Goal: Participate in discussion

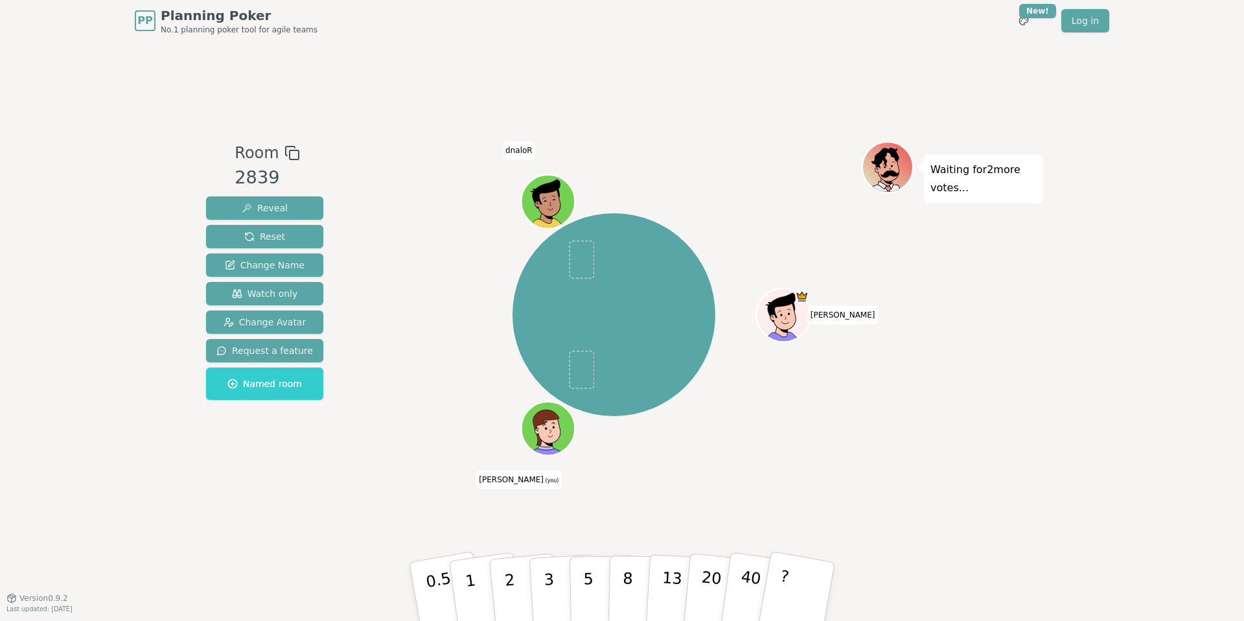
click at [356, 487] on div "Room 2839 Reveal Reset Change Name Watch only Change Avatar Request a feature N…" at bounding box center [622, 319] width 842 height 356
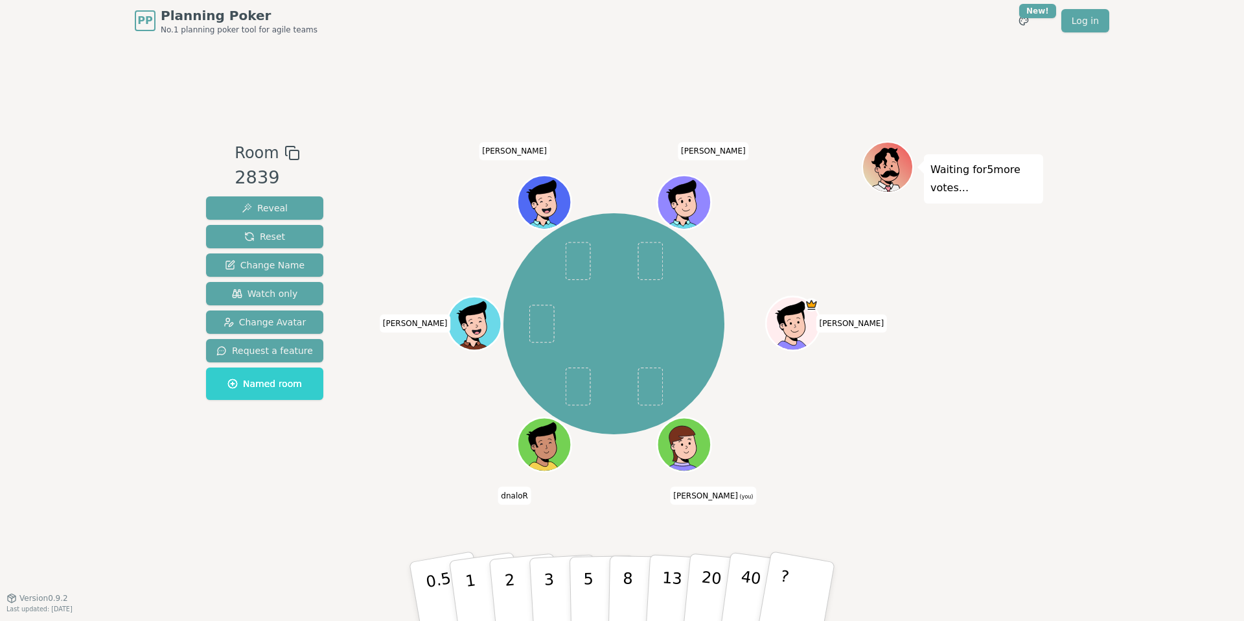
click at [393, 287] on div "[PERSON_NAME] (you) dnaloR [PERSON_NAME] [PERSON_NAME]" at bounding box center [614, 324] width 496 height 318
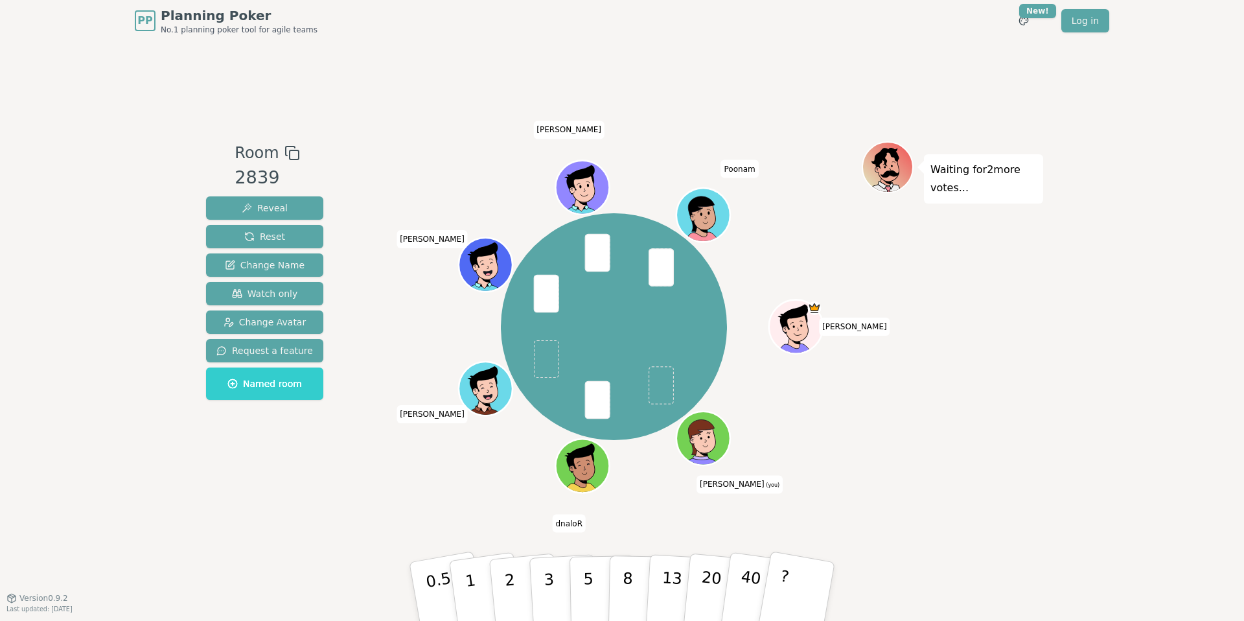
click at [341, 515] on div "Room 2839 Reveal Reset Change Name Watch only Change Avatar Request a feature N…" at bounding box center [622, 319] width 842 height 556
click at [551, 582] on p "3" at bounding box center [550, 592] width 14 height 71
click at [329, 539] on div "Room 2839 Reveal Reset Change Name Watch only Change Avatar Request a feature N…" at bounding box center [622, 319] width 842 height 556
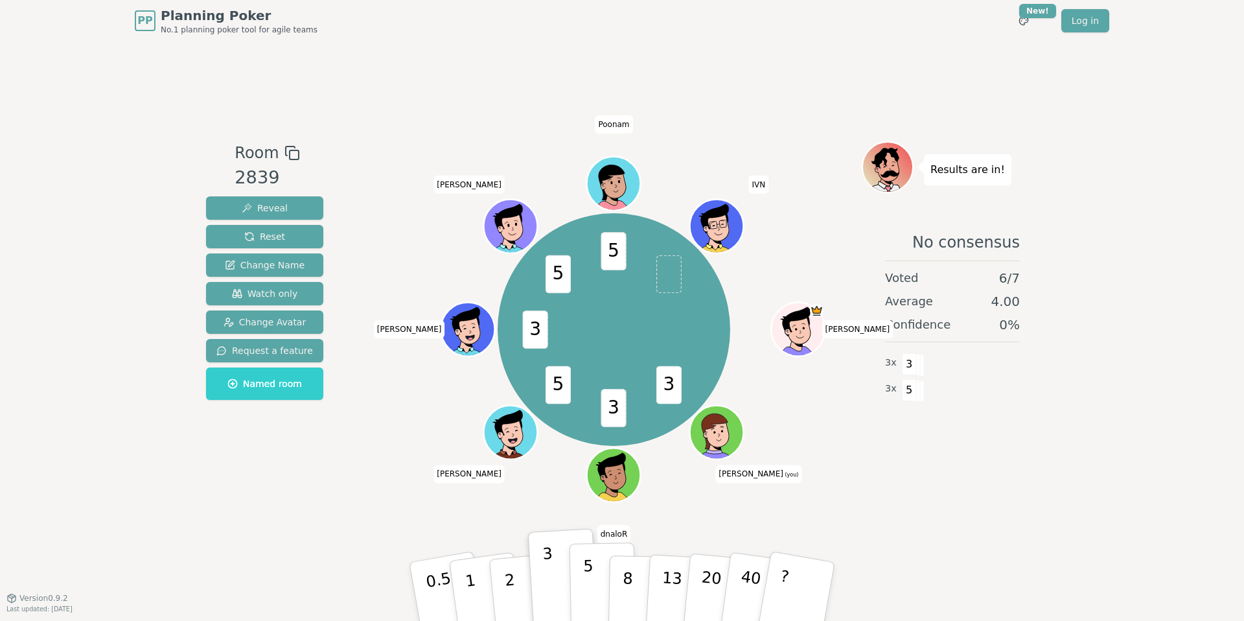
click at [592, 580] on p "5" at bounding box center [588, 591] width 11 height 70
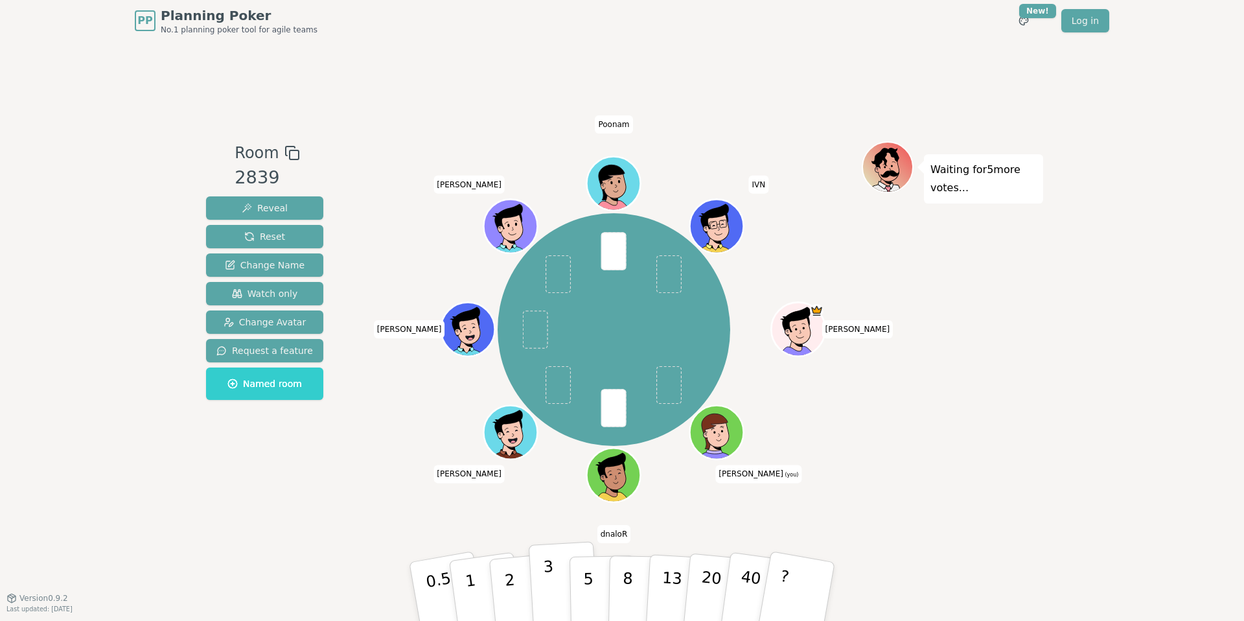
click at [543, 604] on button "3" at bounding box center [564, 591] width 71 height 101
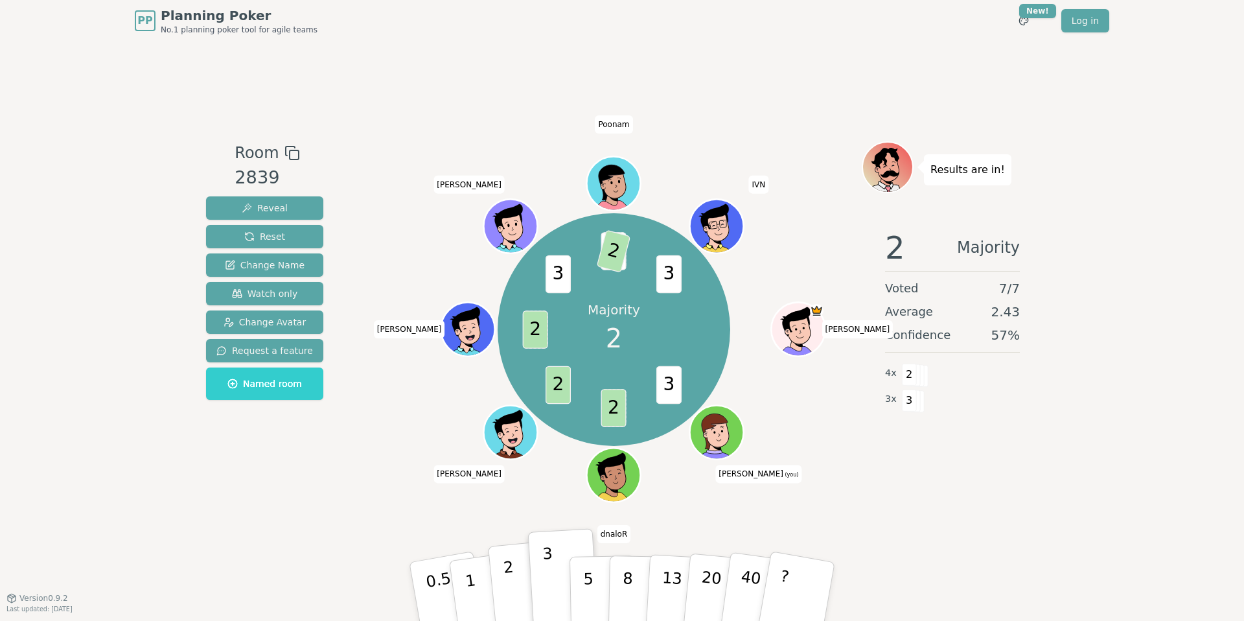
click at [512, 588] on p "2" at bounding box center [511, 593] width 17 height 71
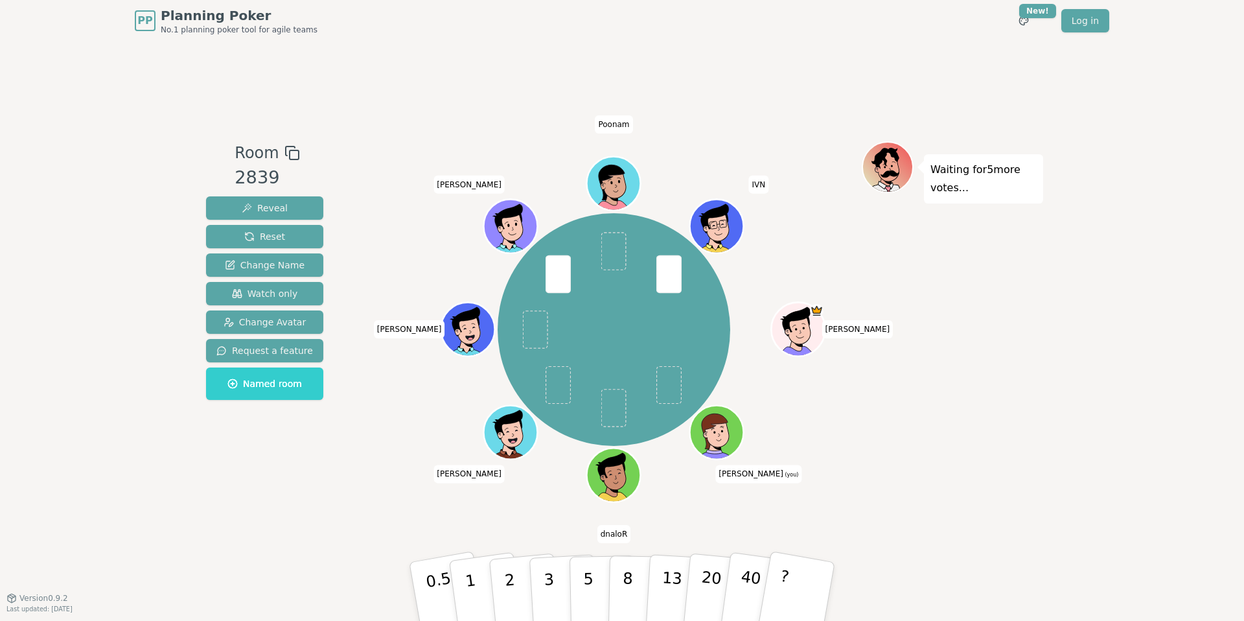
click at [361, 452] on div "Room 2839 Reveal Reset Change Name Watch only Change Avatar Request a feature N…" at bounding box center [622, 319] width 842 height 356
click at [556, 593] on button "3" at bounding box center [564, 591] width 71 height 101
click at [328, 534] on div "Room 2839 Reveal Reset Change Name Watch only Change Avatar Request a feature N…" at bounding box center [622, 319] width 842 height 556
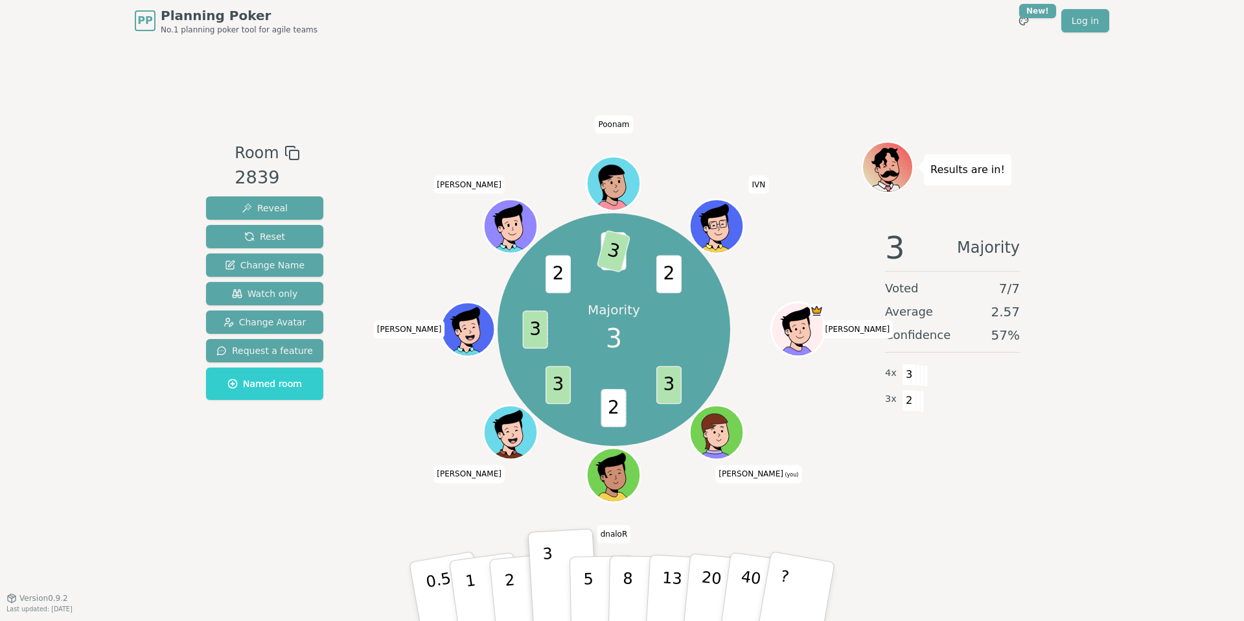
click at [350, 498] on div "Room 2839 Reveal Reset Change Name Watch only Change Avatar Request a feature N…" at bounding box center [622, 319] width 842 height 556
click at [356, 490] on div "Room 2839 Reveal Reset Change Name Watch only Change Avatar Request a feature N…" at bounding box center [622, 319] width 842 height 356
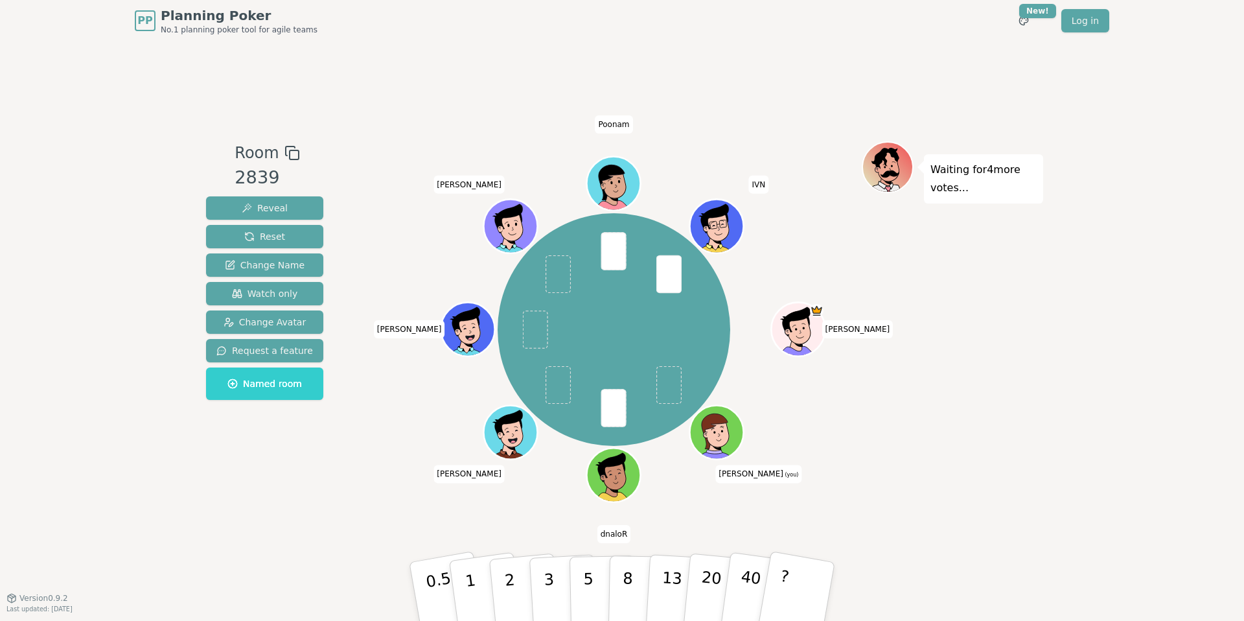
drag, startPoint x: 308, startPoint y: 510, endPoint x: 324, endPoint y: 520, distance: 18.3
click at [308, 510] on div "Room 2839 Reveal Reset Change Name Watch only Change Avatar Request a feature N…" at bounding box center [622, 319] width 842 height 556
click at [524, 593] on button "2" at bounding box center [525, 591] width 74 height 103
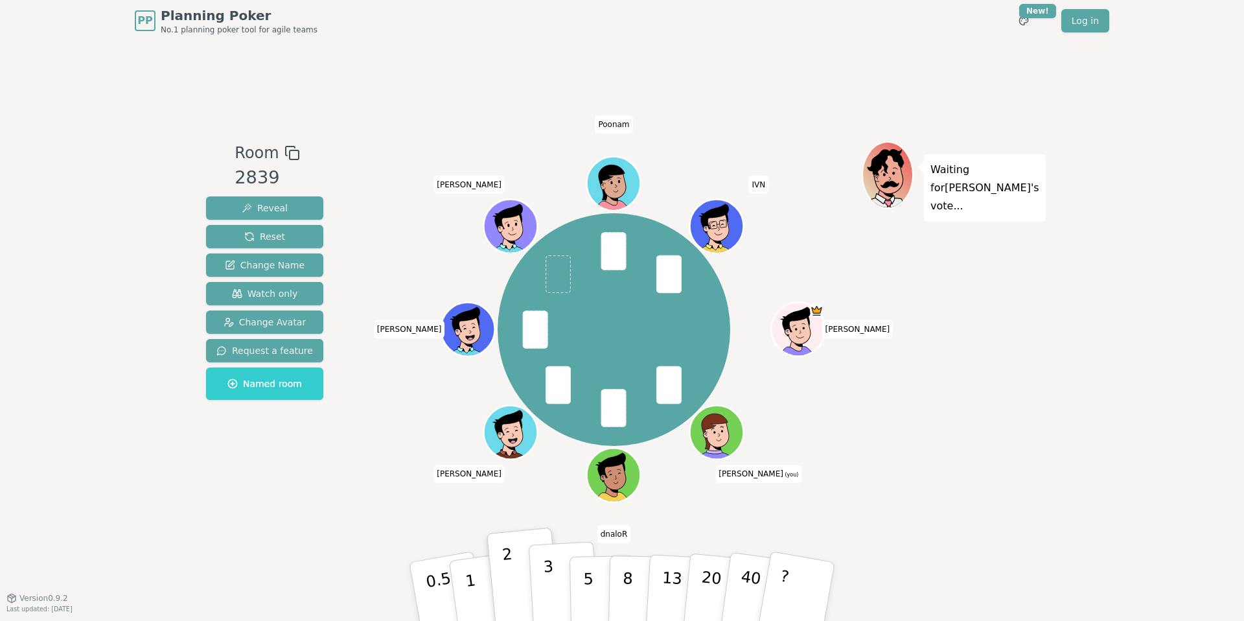
click at [546, 586] on p "3" at bounding box center [550, 592] width 14 height 71
click at [288, 521] on div "Room 2839 Reveal Reset Change Name Watch only Change Avatar Request a feature N…" at bounding box center [622, 319] width 842 height 556
click at [552, 590] on p "3" at bounding box center [550, 592] width 14 height 71
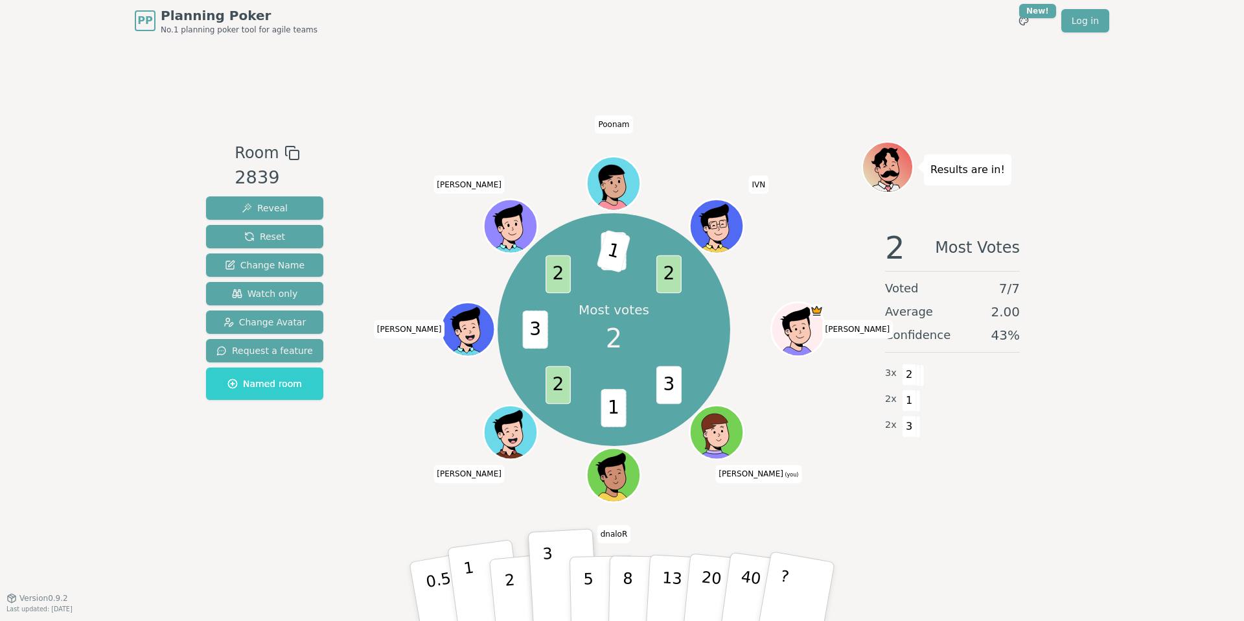
click at [481, 588] on button "1" at bounding box center [485, 591] width 77 height 105
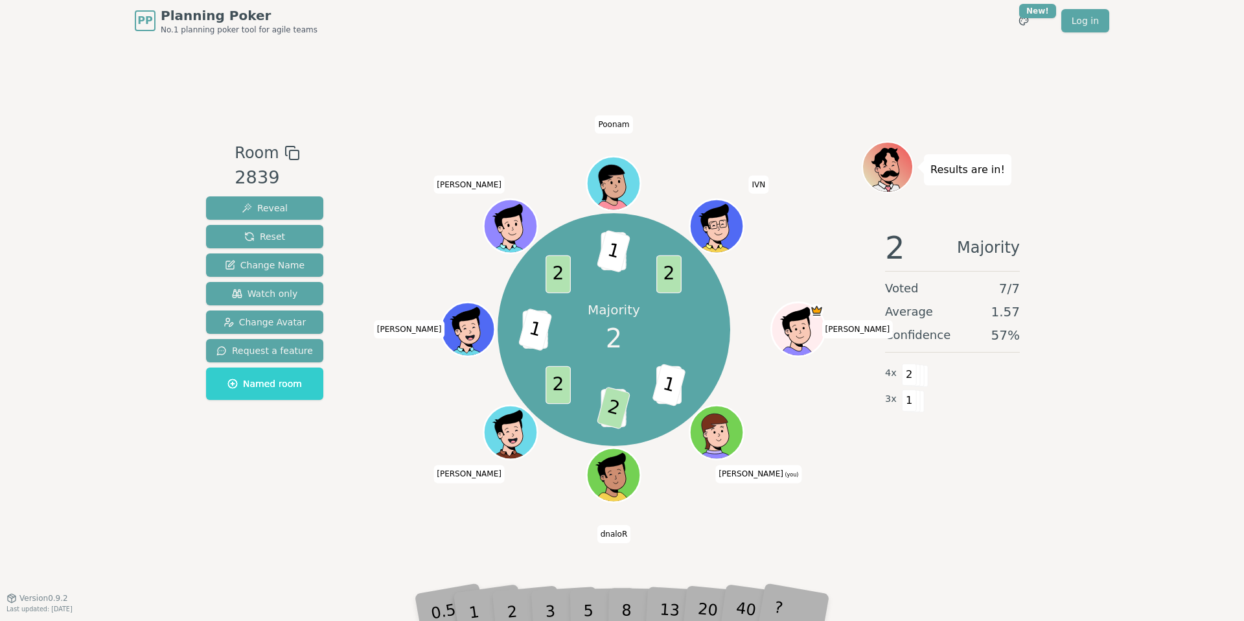
click at [513, 608] on div "2" at bounding box center [524, 591] width 43 height 49
click at [513, 544] on div "Room 2839 Reveal Reset Change Name Watch only Change Avatar Request a feature N…" at bounding box center [622, 319] width 842 height 556
click at [516, 610] on div "2" at bounding box center [524, 591] width 43 height 49
click at [491, 528] on div "Room 2839 Reveal Reset Change Name Watch only Change Avatar Request a feature N…" at bounding box center [622, 319] width 842 height 556
